Goal: Find specific page/section: Find specific page/section

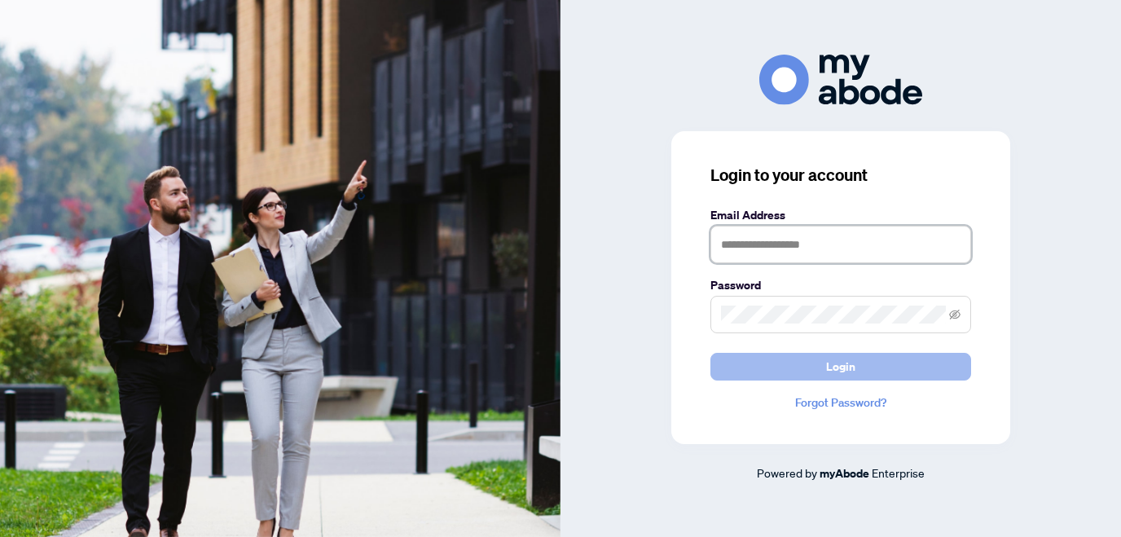
type input "**********"
click at [792, 369] on button "Login" at bounding box center [840, 367] width 261 height 28
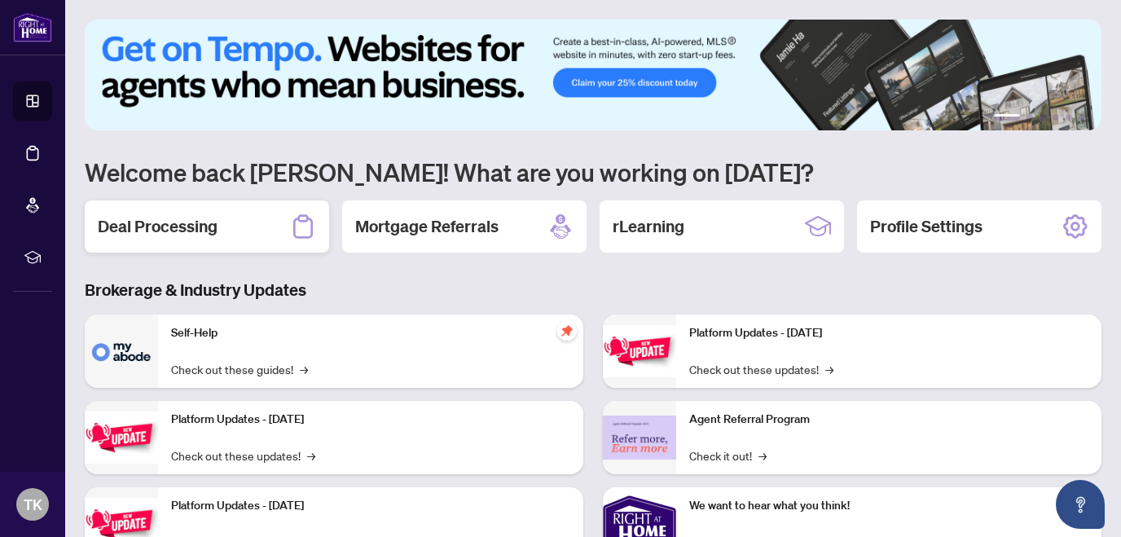
click at [226, 218] on div "Deal Processing" at bounding box center [207, 226] width 244 height 52
